Goal: Task Accomplishment & Management: Use online tool/utility

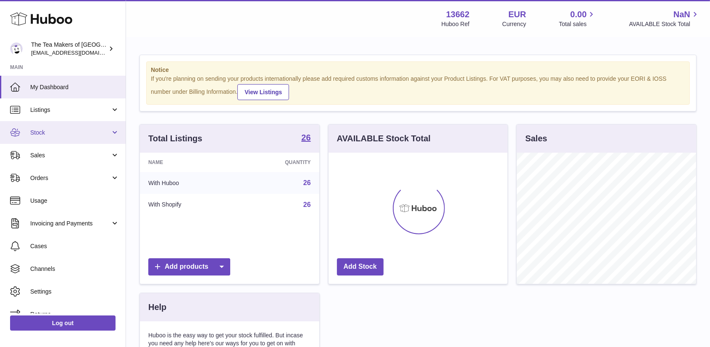
scroll to position [131, 179]
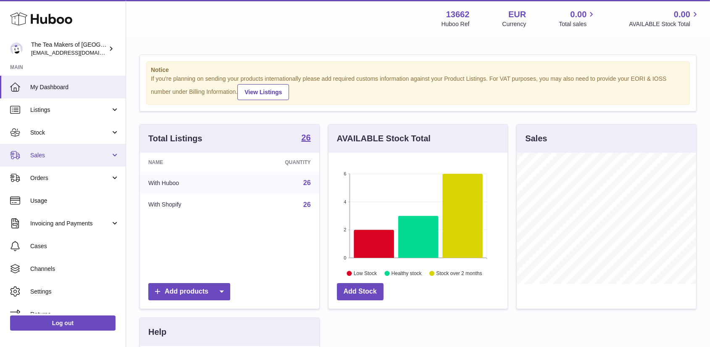
click at [41, 151] on span "Sales" at bounding box center [70, 155] width 80 height 8
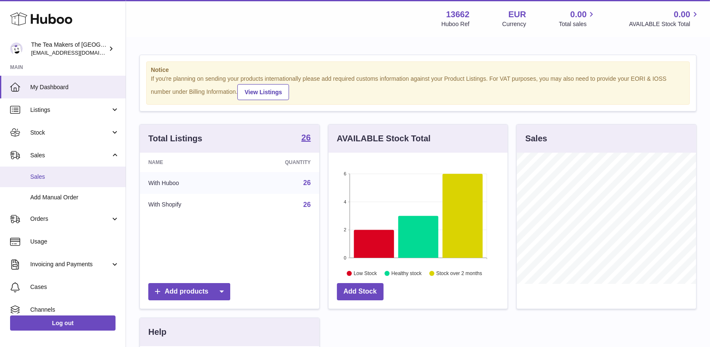
click at [40, 173] on span "Sales" at bounding box center [74, 177] width 89 height 8
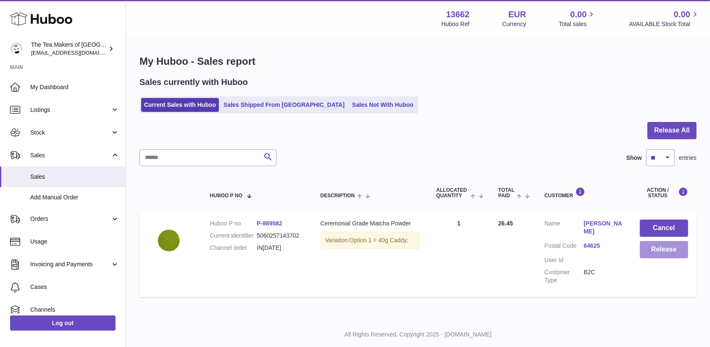
click at [652, 247] on button "Release" at bounding box center [664, 249] width 48 height 17
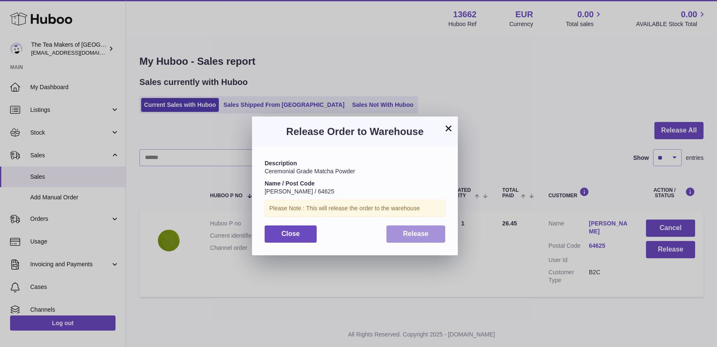
click at [407, 228] on button "Release" at bounding box center [416, 233] width 59 height 17
